Goal: Use online tool/utility: Utilize a website feature to perform a specific function

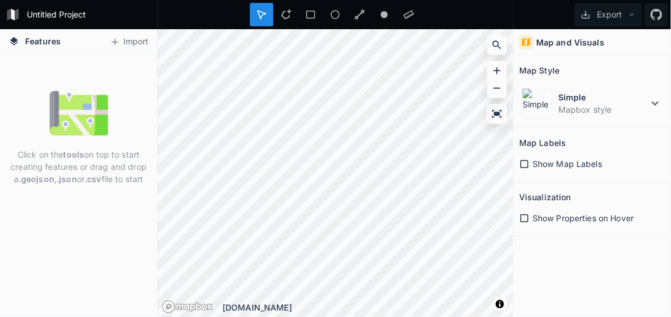
click at [16, 44] on icon at bounding box center [14, 41] width 11 height 11
click at [13, 37] on icon at bounding box center [14, 41] width 11 height 11
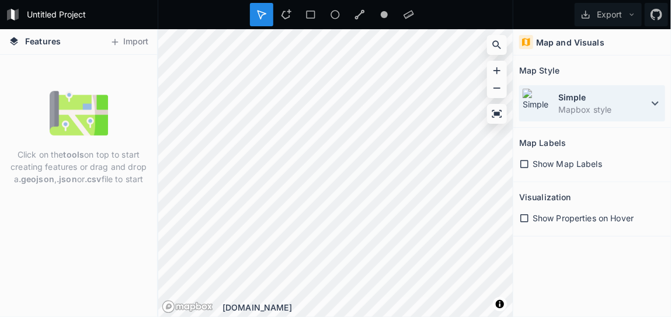
click at [613, 114] on dd "Mapbox style" at bounding box center [603, 109] width 90 height 12
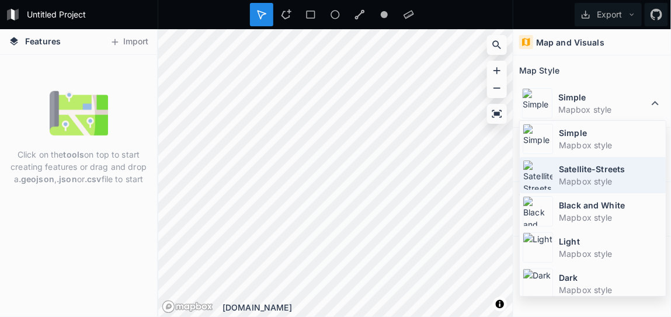
click at [574, 181] on dd "Mapbox style" at bounding box center [611, 181] width 104 height 12
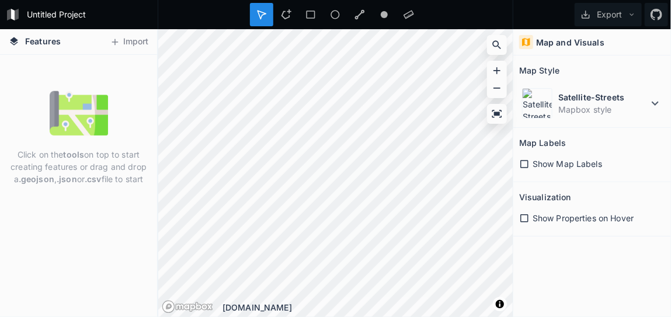
click at [523, 163] on icon at bounding box center [524, 164] width 11 height 11
click at [523, 163] on icon at bounding box center [524, 164] width 8 height 8
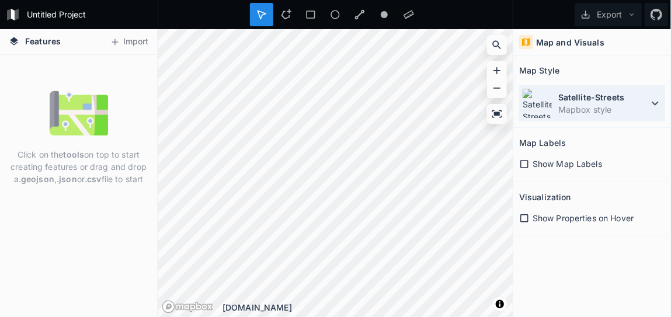
click at [640, 98] on dt "Satellite-Streets" at bounding box center [603, 97] width 90 height 12
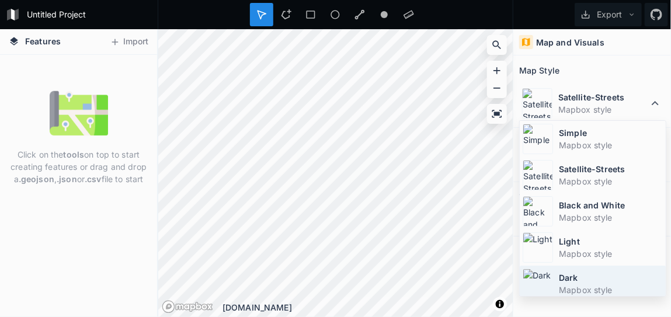
click at [586, 271] on dt "Dark" at bounding box center [611, 277] width 104 height 12
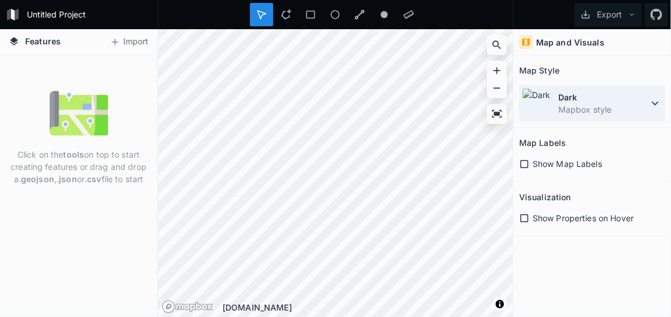
click at [647, 102] on dt "Dark" at bounding box center [603, 97] width 90 height 12
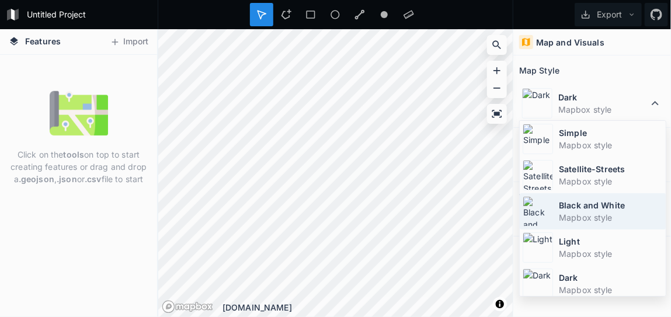
click at [591, 203] on dt "Black and White" at bounding box center [611, 205] width 104 height 12
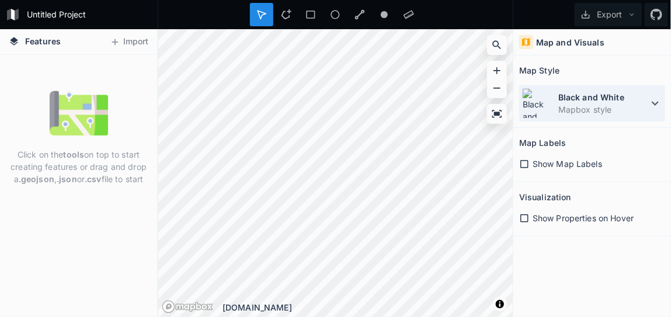
click at [656, 105] on icon at bounding box center [655, 103] width 14 height 14
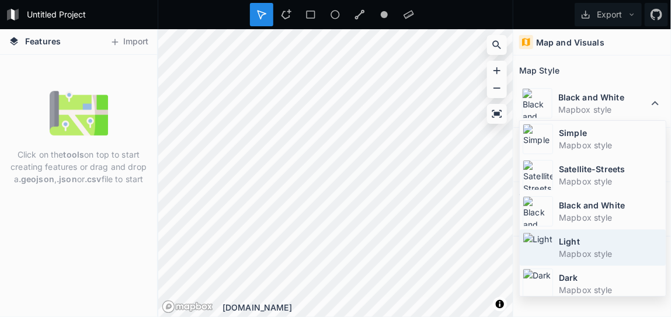
click at [565, 240] on dt "Light" at bounding box center [611, 241] width 104 height 12
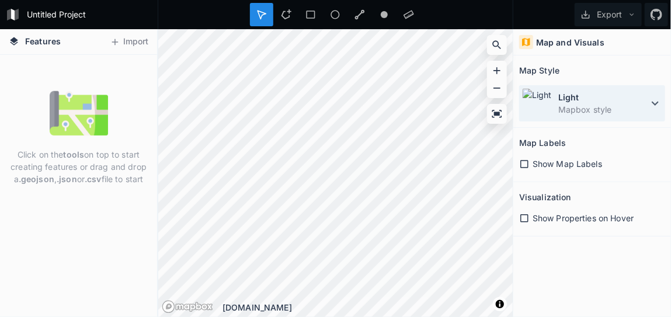
click at [652, 106] on icon at bounding box center [655, 103] width 14 height 14
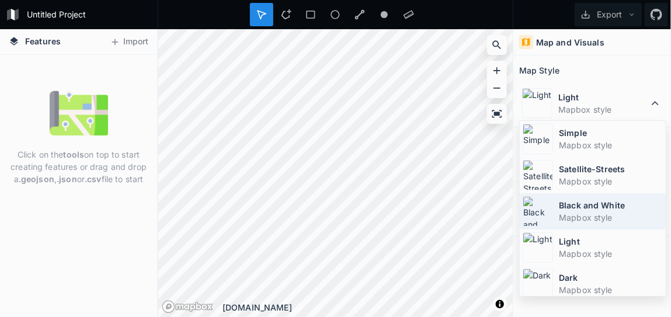
click at [586, 216] on dd "Mapbox style" at bounding box center [611, 217] width 104 height 12
